Goal: Task Accomplishment & Management: Manage account settings

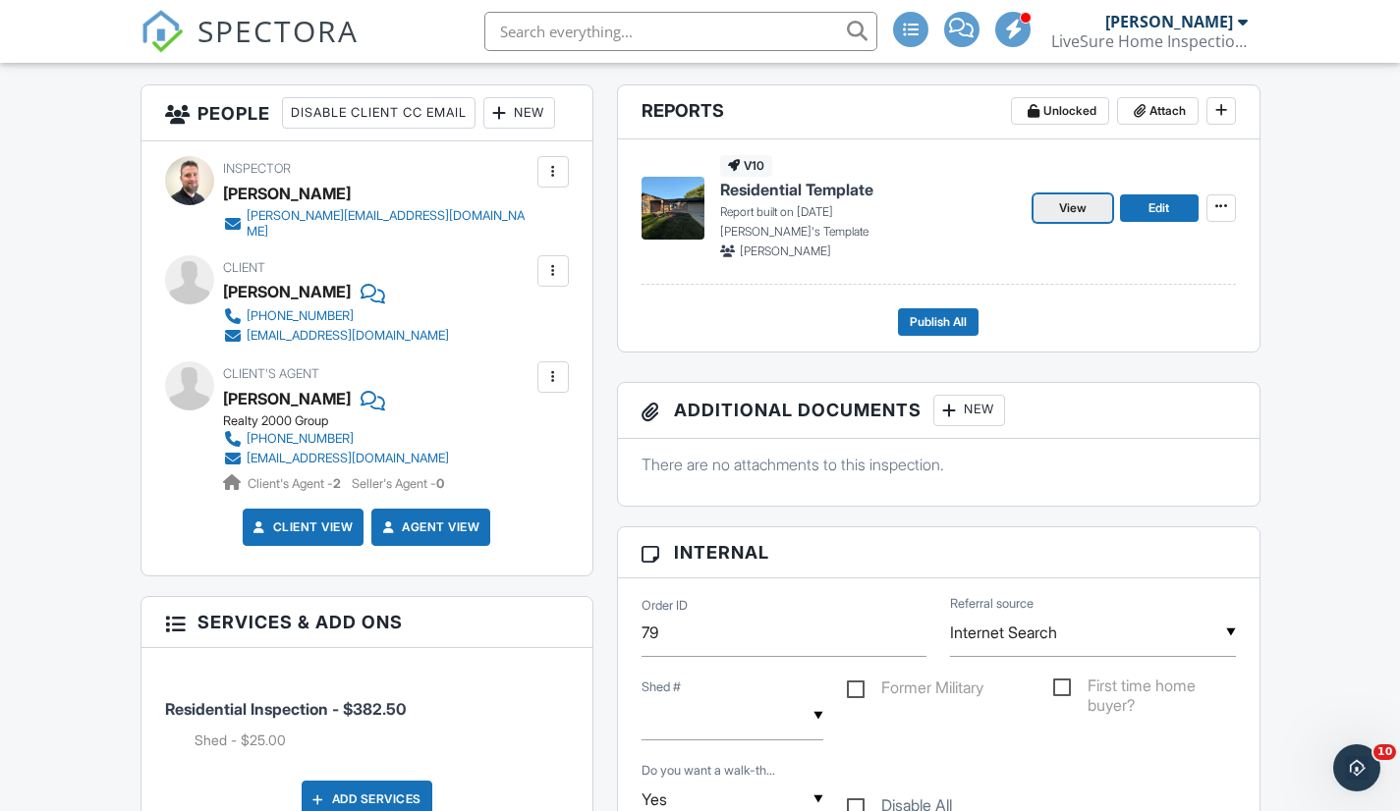
click at [1081, 207] on span "View" at bounding box center [1073, 208] width 28 height 20
click at [941, 322] on span "Publish All" at bounding box center [938, 322] width 57 height 20
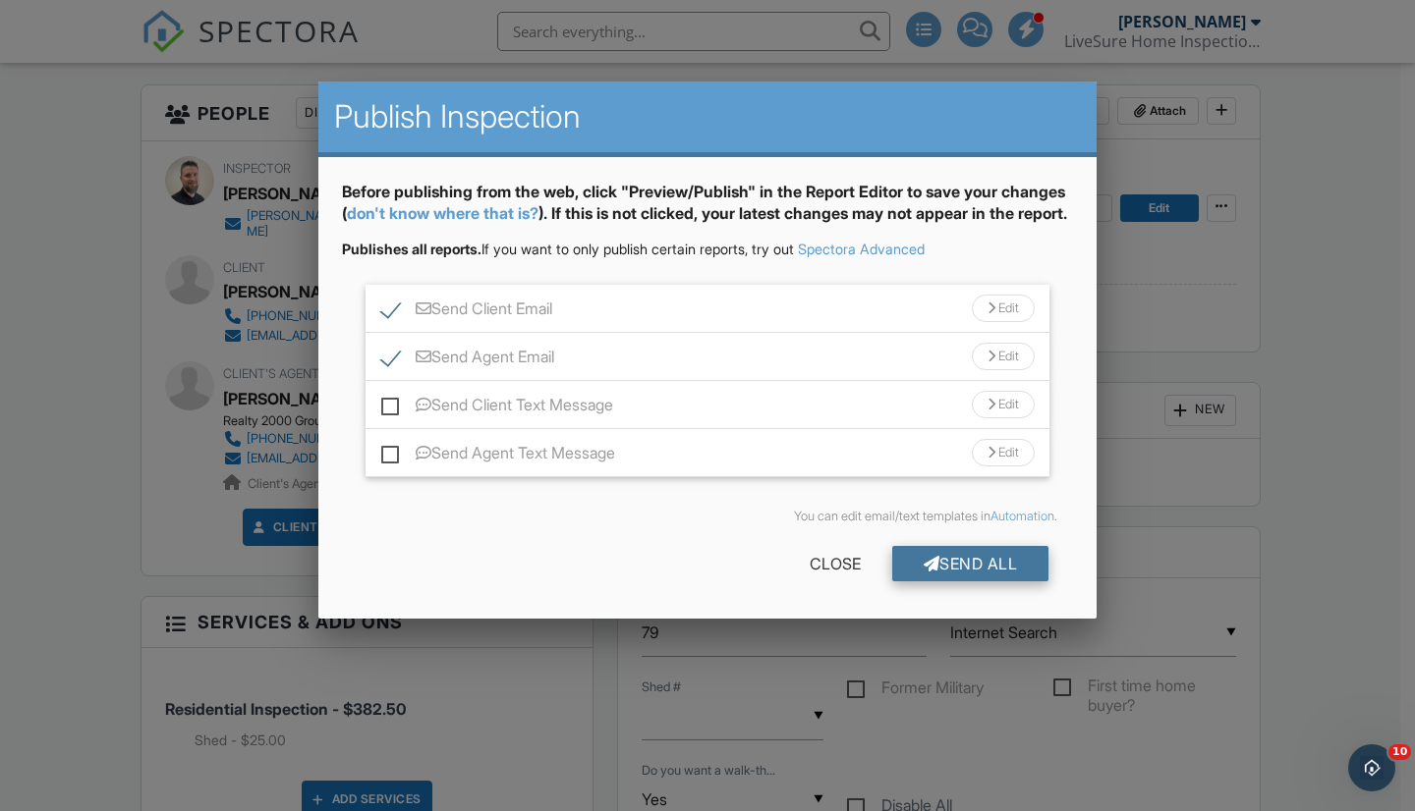
click at [964, 579] on div "Send All" at bounding box center [970, 563] width 157 height 35
